Goal: Communication & Community: Answer question/provide support

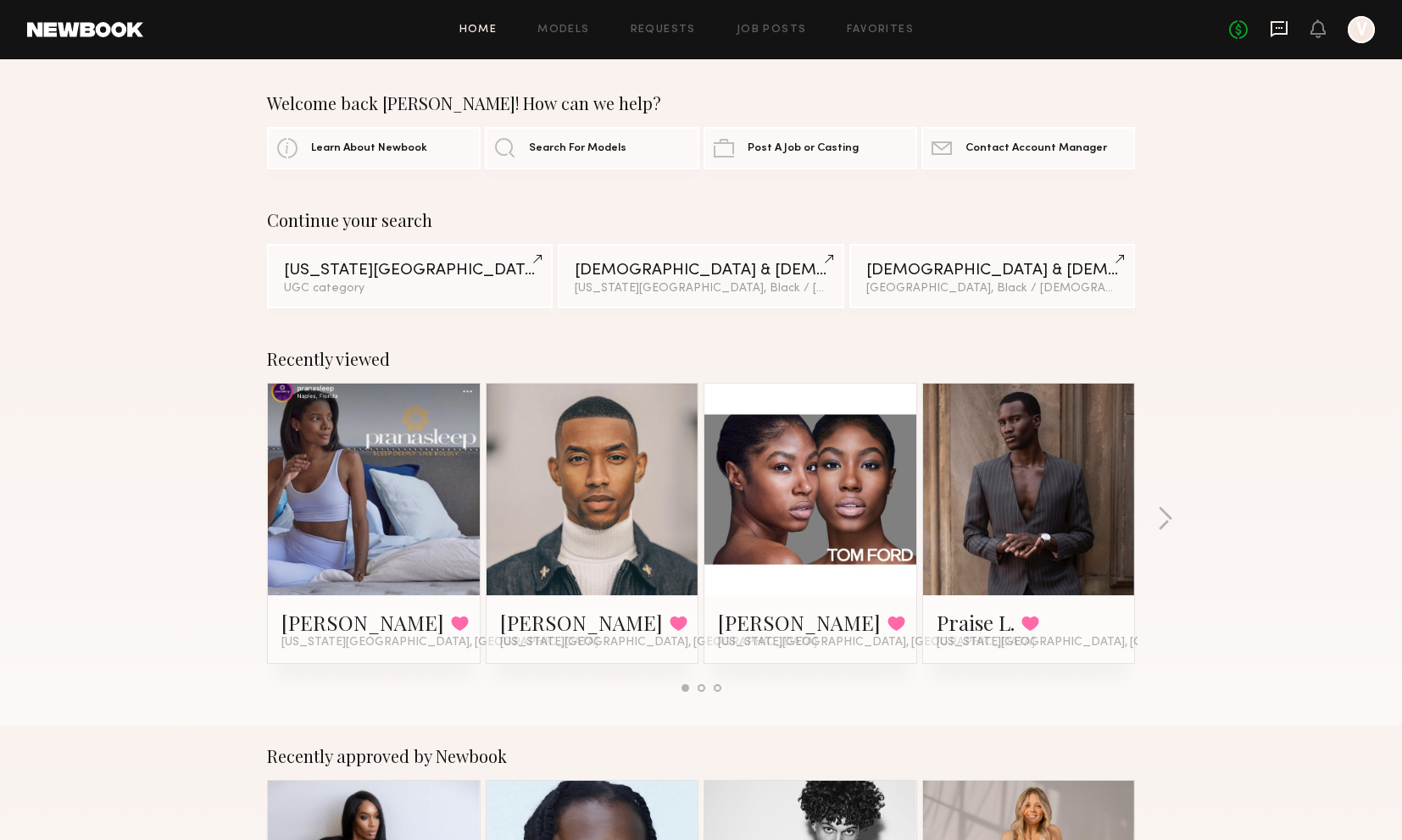
click at [1285, 28] on icon at bounding box center [1279, 29] width 17 height 16
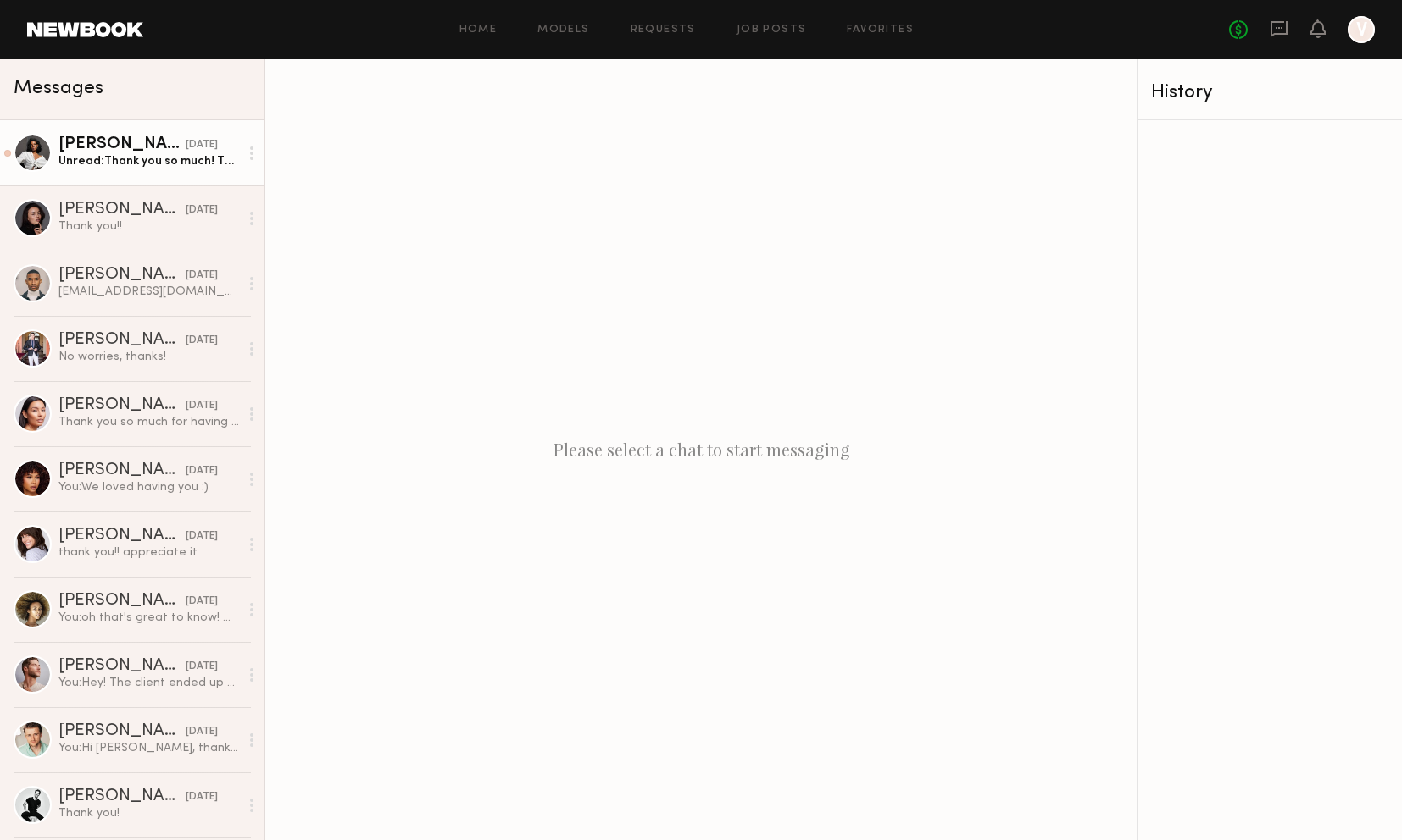
click at [142, 161] on div "Unread: Thank you so much! This was so fun and I’d love to work with your team …" at bounding box center [149, 161] width 181 height 16
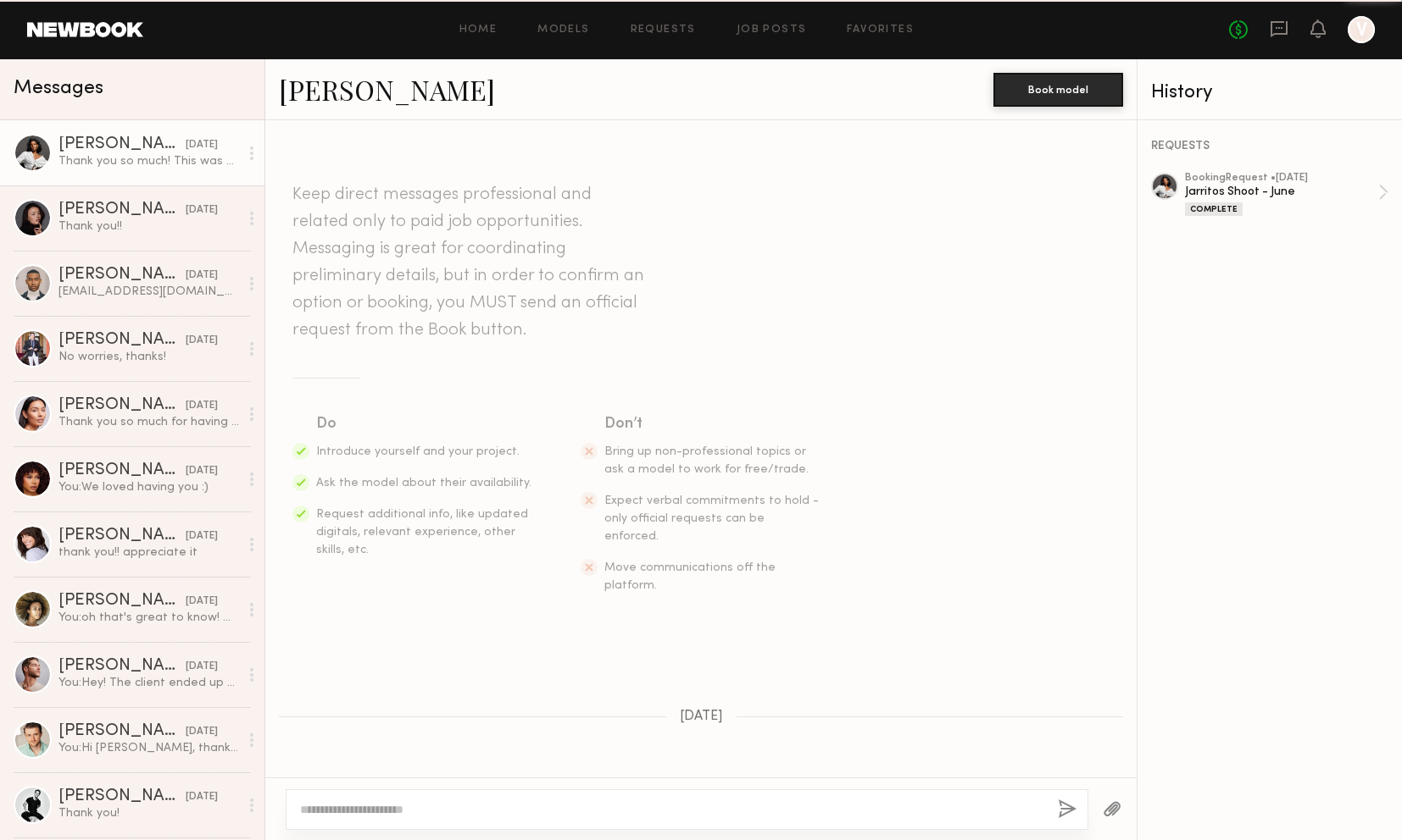
scroll to position [1146, 0]
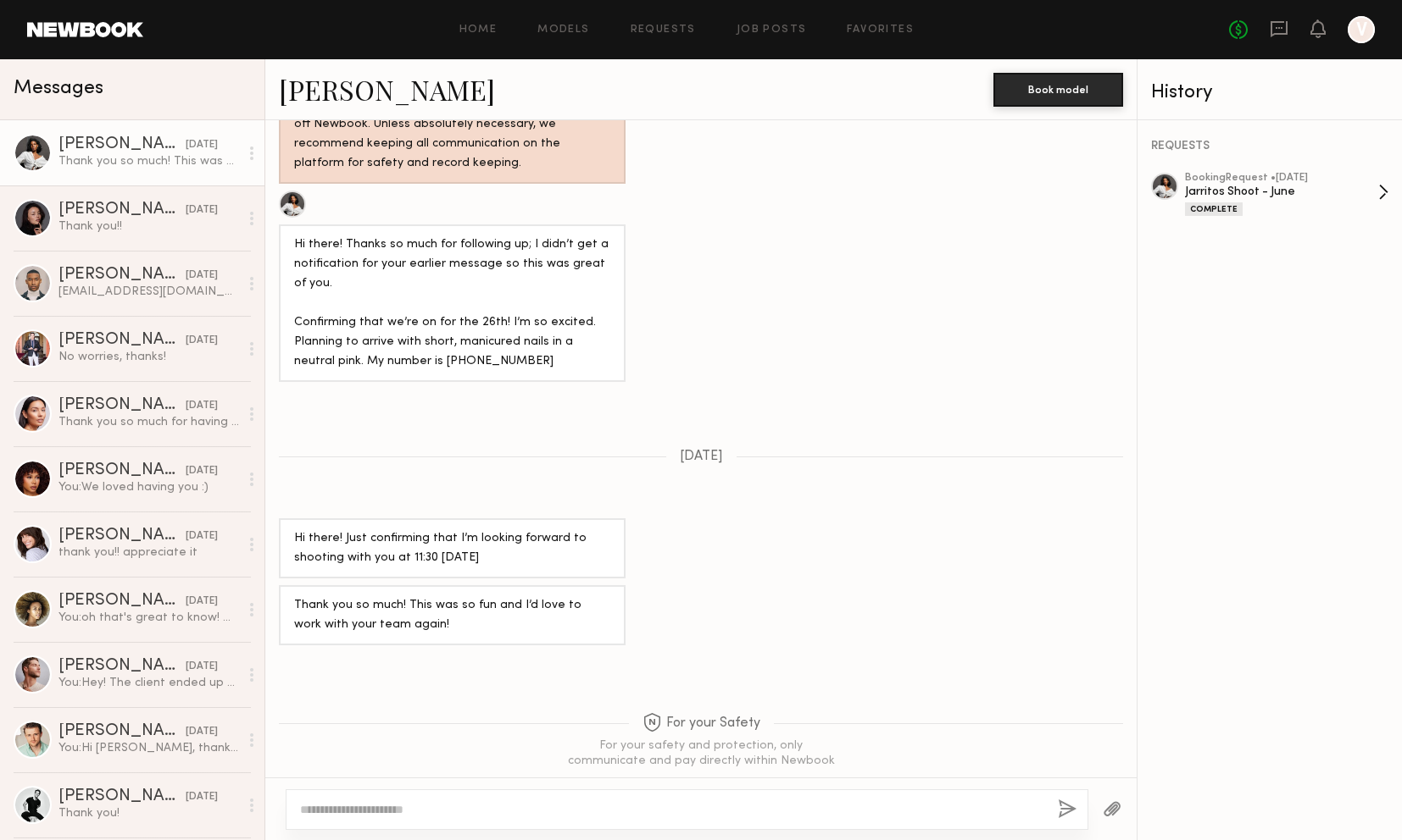
click at [1316, 177] on div "booking Request • [DATE]" at bounding box center [1282, 178] width 194 height 11
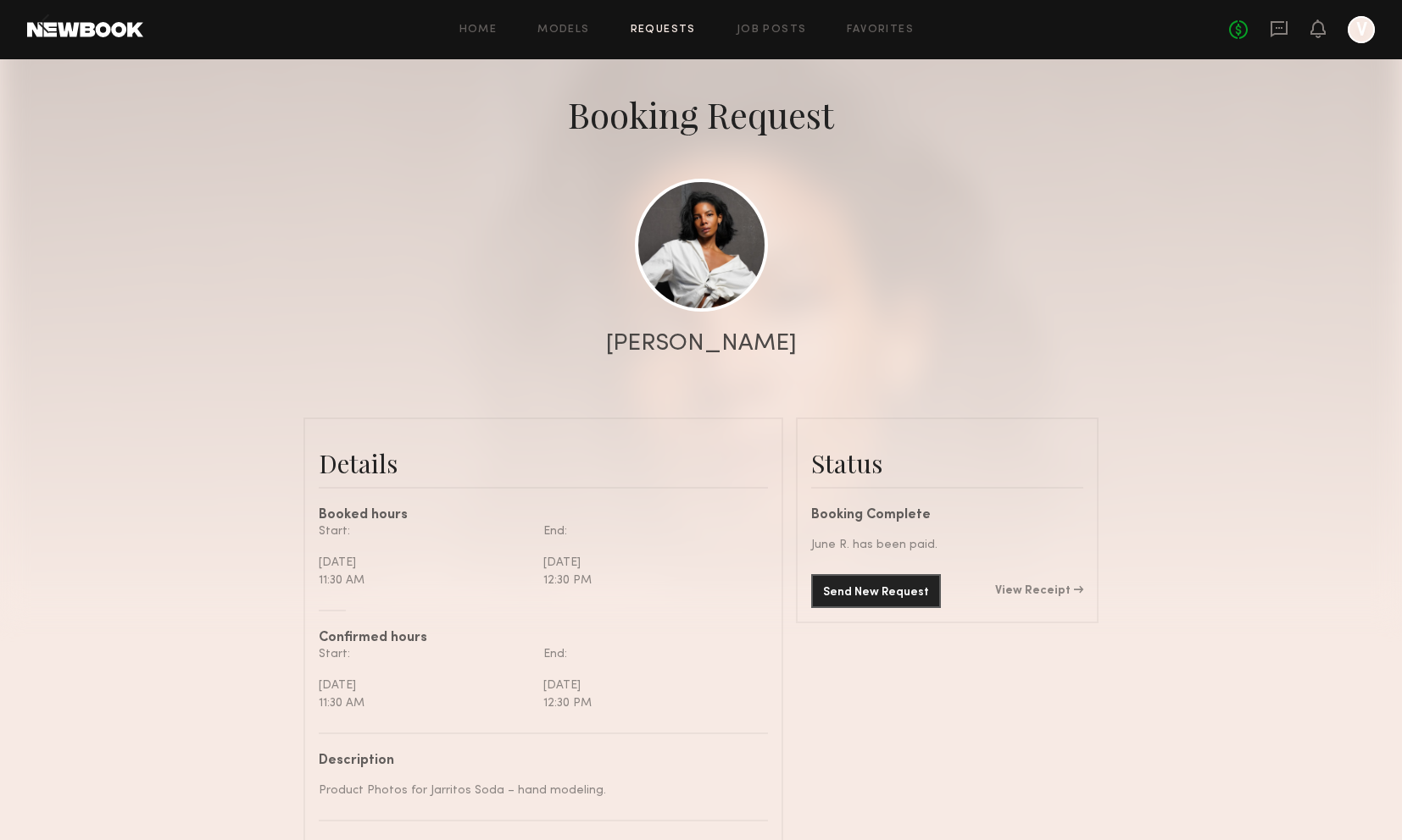
scroll to position [65, 0]
click at [126, 26] on link at bounding box center [85, 30] width 116 height 16
